Goal: Task Accomplishment & Management: Use online tool/utility

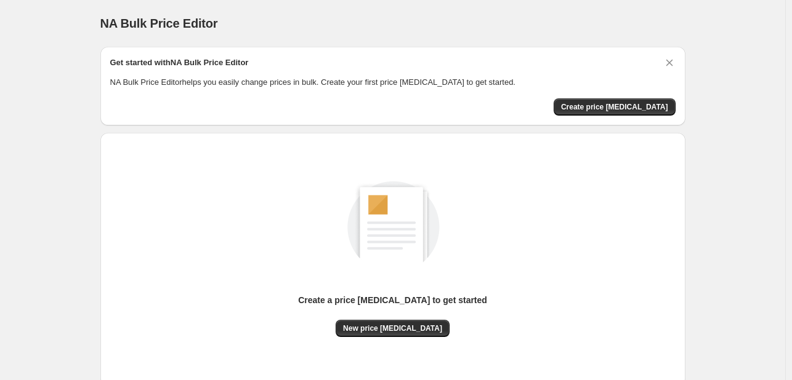
click at [403, 344] on div "Create a price change job to get started New price change job" at bounding box center [392, 260] width 565 height 234
click at [404, 329] on span "New price change job" at bounding box center [392, 329] width 99 height 10
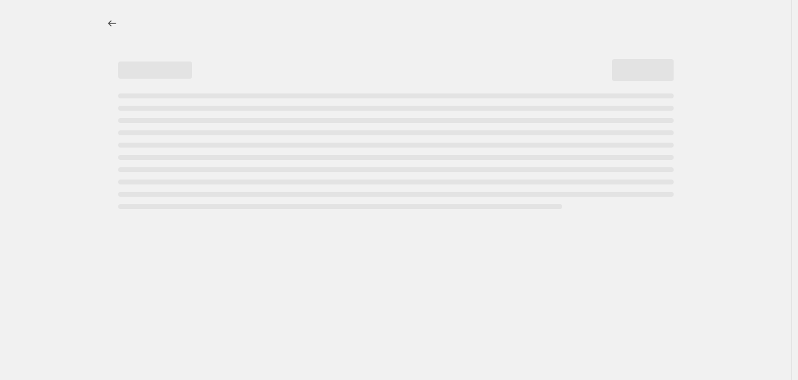
select select "percentage"
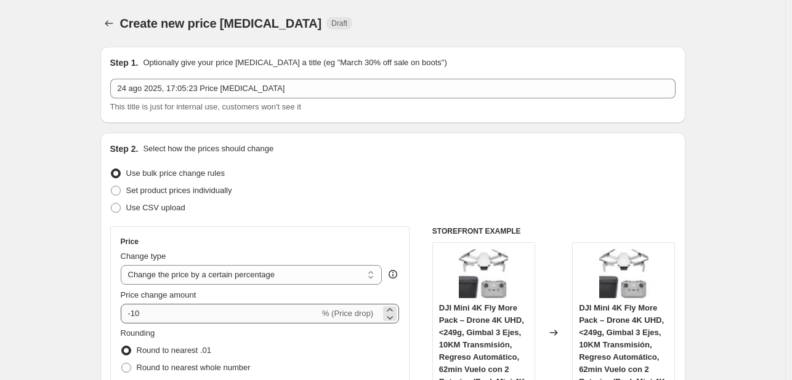
drag, startPoint x: 251, startPoint y: 326, endPoint x: 259, endPoint y: 309, distance: 18.7
click at [250, 326] on div "Price Change type Change the price to a certain amount Change the price by a ce…" at bounding box center [260, 337] width 279 height 201
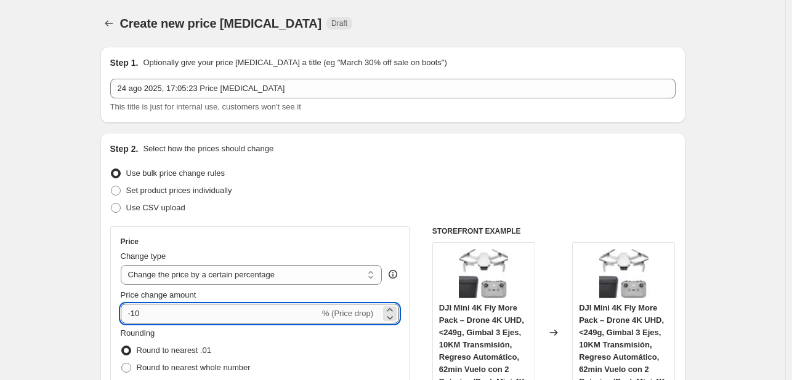
click at [259, 309] on input "-10" at bounding box center [220, 314] width 199 height 20
type input "-1"
type input "3"
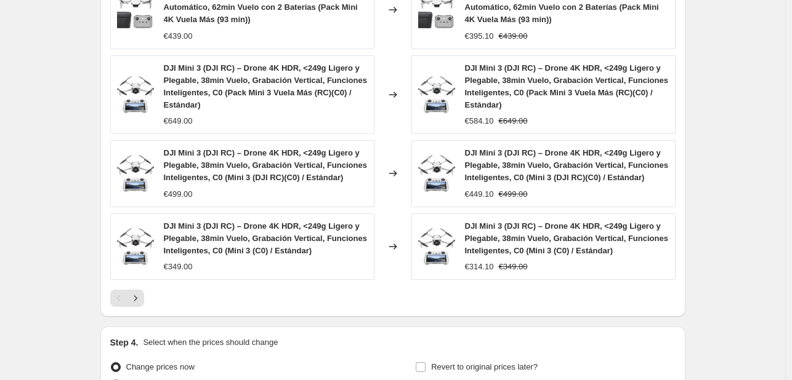
scroll to position [968, 0]
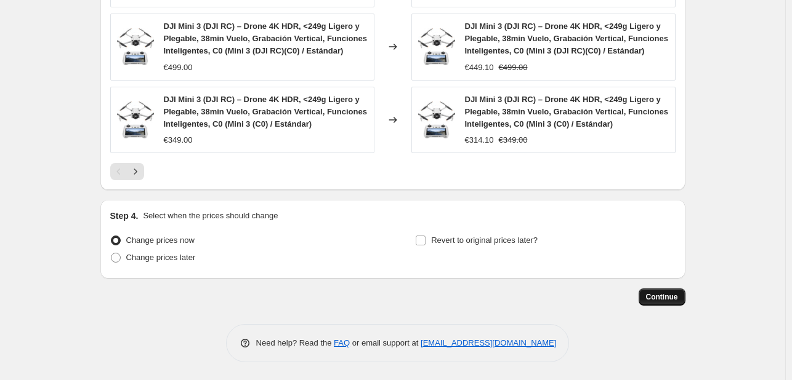
type input "-33"
click at [671, 295] on span "Continue" at bounding box center [662, 297] width 32 height 10
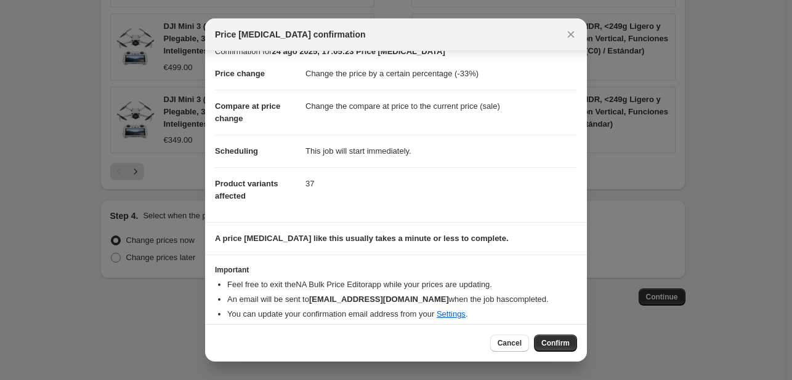
scroll to position [23, 0]
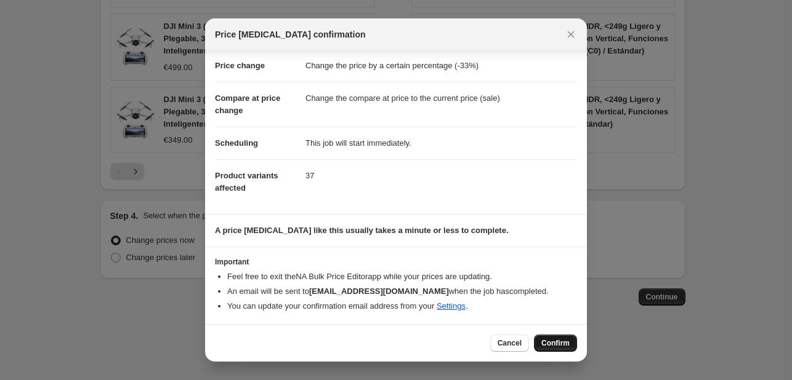
click at [552, 342] on span "Confirm" at bounding box center [555, 344] width 28 height 10
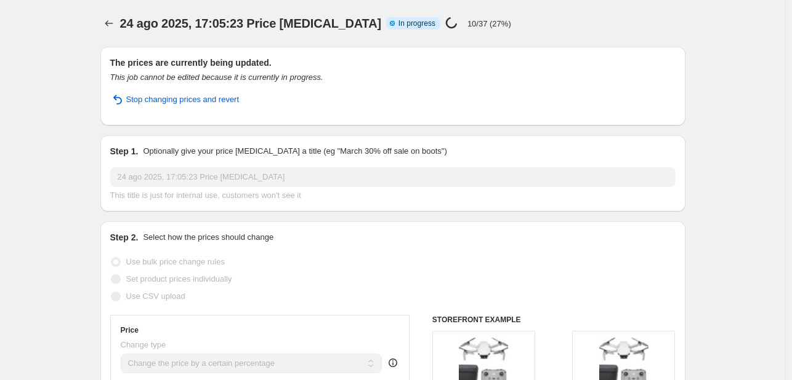
select select "percentage"
